Goal: Task Accomplishment & Management: Manage account settings

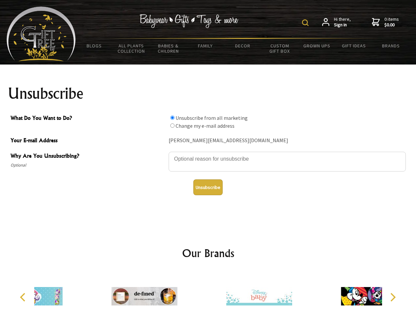
click at [306, 23] on img at bounding box center [305, 22] width 7 height 7
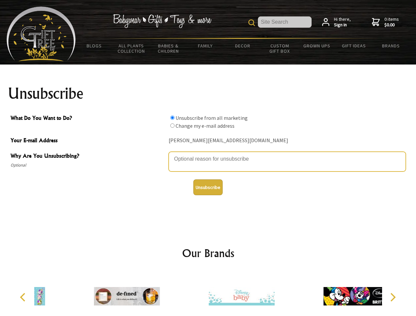
click at [208, 154] on textarea "Why Are You Unsubscribing?" at bounding box center [287, 162] width 237 height 20
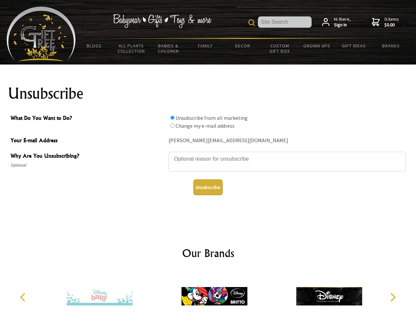
click at [172, 118] on input "What Do You Want to Do?" at bounding box center [172, 118] width 4 height 4
